Goal: Task Accomplishment & Management: Use online tool/utility

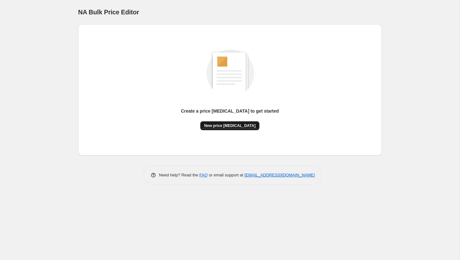
click at [242, 123] on button "New price [MEDICAL_DATA]" at bounding box center [229, 125] width 59 height 9
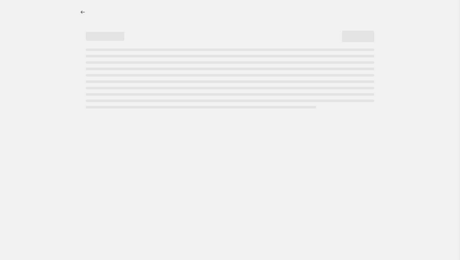
select select "percentage"
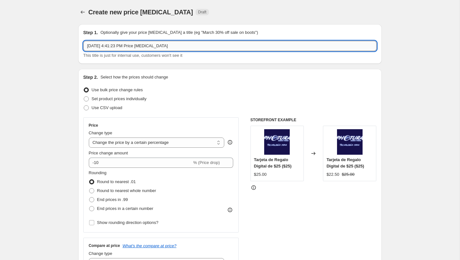
click at [193, 42] on input "[DATE] 4:41:23 PM Price [MEDICAL_DATA]" at bounding box center [229, 46] width 293 height 10
type input "PromoTag Total (1 Job) - TERMINA el 30 [PERSON_NAME]"
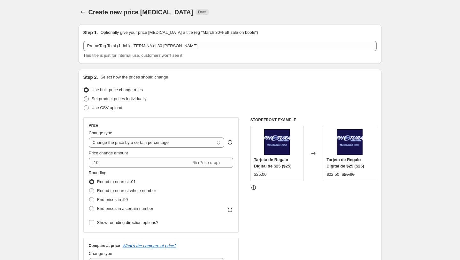
click at [112, 100] on span "Set product prices individually" at bounding box center [119, 99] width 55 height 5
click at [84, 97] on input "Set product prices individually" at bounding box center [84, 97] width 0 height 0
radio input "true"
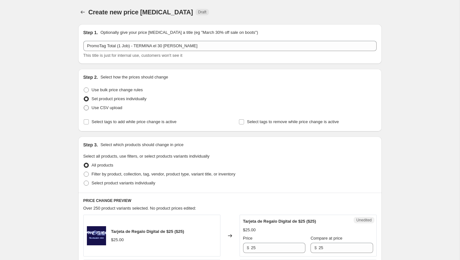
click at [106, 107] on span "Use CSV upload" at bounding box center [107, 107] width 31 height 5
click at [84, 106] on input "Use CSV upload" at bounding box center [84, 105] width 0 height 0
radio input "true"
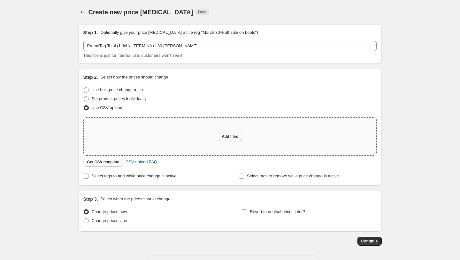
click at [228, 137] on span "Add files" at bounding box center [230, 136] width 16 height 5
type input "C:\fakepath\PromoTag Total (1 Job) - TERMINA el 30 [PERSON_NAME].csv"
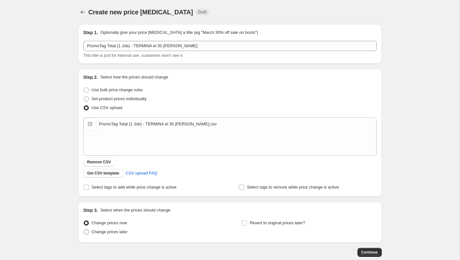
click at [106, 232] on span "Change prices later" at bounding box center [110, 232] width 36 height 5
click at [84, 230] on input "Change prices later" at bounding box center [84, 230] width 0 height 0
radio input "true"
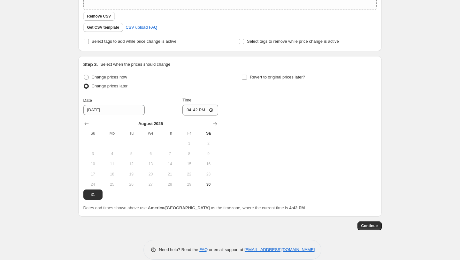
scroll to position [153, 0]
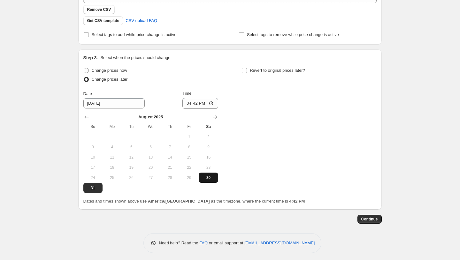
click at [211, 175] on span "30" at bounding box center [208, 177] width 14 height 5
type input "[DATE]"
click at [191, 104] on input "16:42" at bounding box center [200, 103] width 36 height 11
type input "23:59"
click at [235, 169] on div "Change prices now Change prices later Date [DATE] Time 23:59 [DATE] Su Mo Tu We…" at bounding box center [229, 129] width 293 height 127
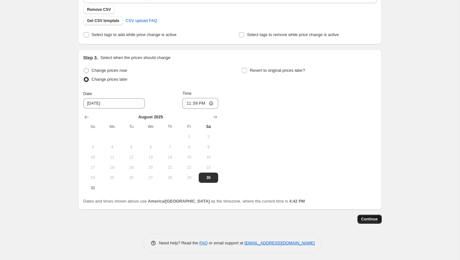
click at [374, 220] on span "Continue" at bounding box center [369, 219] width 17 height 5
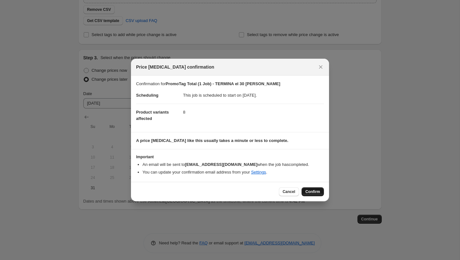
click at [313, 191] on span "Confirm" at bounding box center [312, 191] width 15 height 5
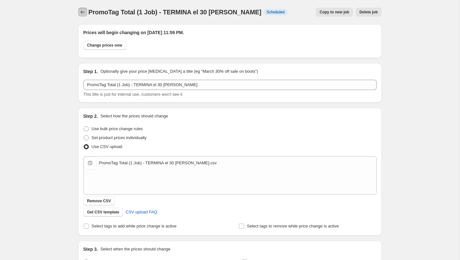
click at [85, 10] on icon "Price change jobs" at bounding box center [83, 12] width 6 height 6
